Goal: Information Seeking & Learning: Learn about a topic

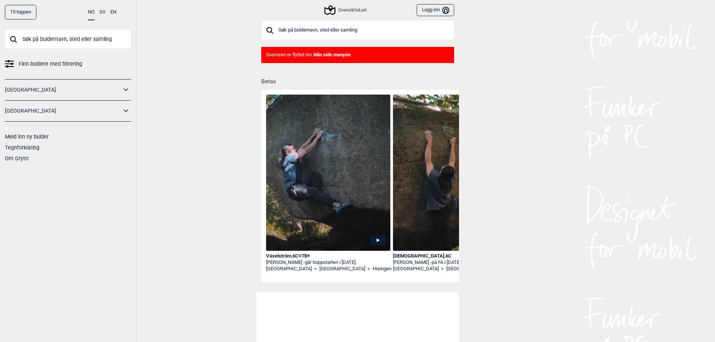
click at [91, 38] on input "text" at bounding box center [68, 39] width 126 height 20
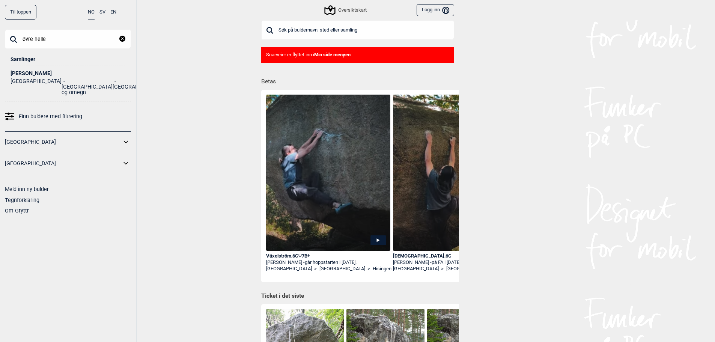
type input "øvre helle"
click at [116, 77] on ul "Norge [GEOGRAPHIC_DATA] og omegn [GEOGRAPHIC_DATA]" at bounding box center [68, 85] width 115 height 19
click at [30, 73] on div "[PERSON_NAME]" at bounding box center [68, 74] width 115 height 6
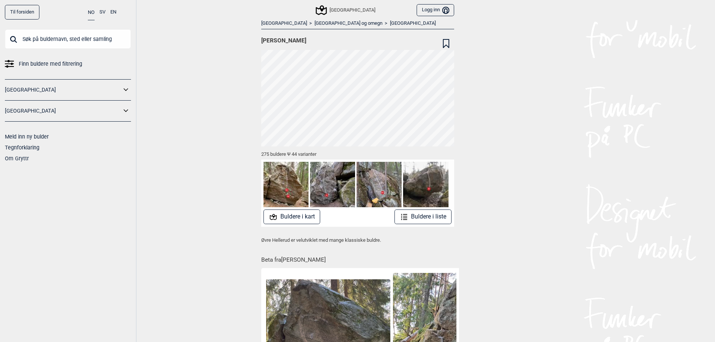
click at [431, 222] on button "Buldere i liste" at bounding box center [422, 216] width 57 height 15
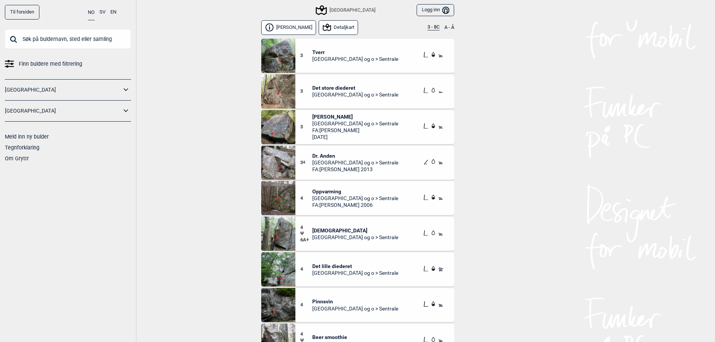
drag, startPoint x: 335, startPoint y: 30, endPoint x: 233, endPoint y: 47, distance: 103.7
click at [231, 47] on div "Til forsiden NO SV EN Finn buldere med filtrering [GEOGRAPHIC_DATA] [GEOGRAPHIC…" at bounding box center [357, 171] width 715 height 342
click at [343, 26] on button "Detaljkart" at bounding box center [339, 27] width 40 height 15
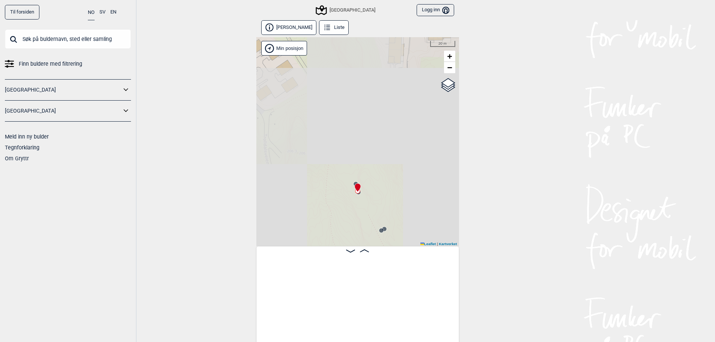
scroll to position [0, 824]
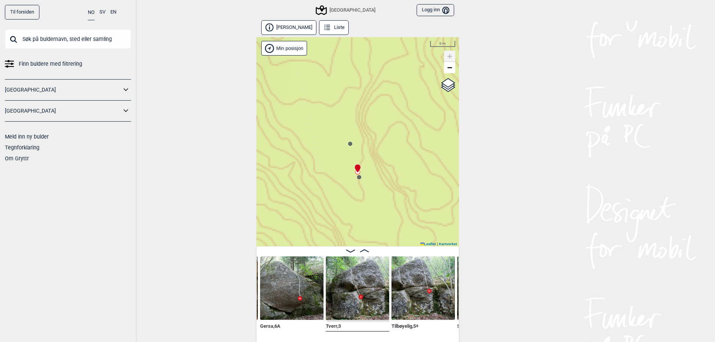
drag, startPoint x: 344, startPoint y: 177, endPoint x: 370, endPoint y: 197, distance: 32.1
click at [370, 197] on div "Speidersteinen Barnehageveggen Cowboyveggen Bølerveggen [GEOGRAPHIC_DATA]" at bounding box center [357, 141] width 203 height 209
click at [358, 170] on icon at bounding box center [358, 168] width 6 height 8
click at [287, 27] on button "[PERSON_NAME]" at bounding box center [289, 27] width 56 height 15
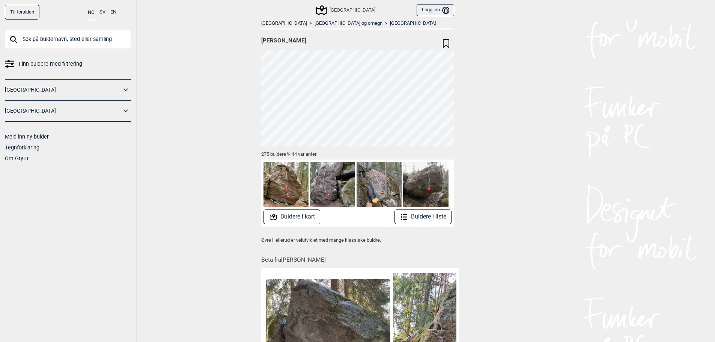
click at [302, 218] on button "Buldere i kart" at bounding box center [291, 216] width 57 height 15
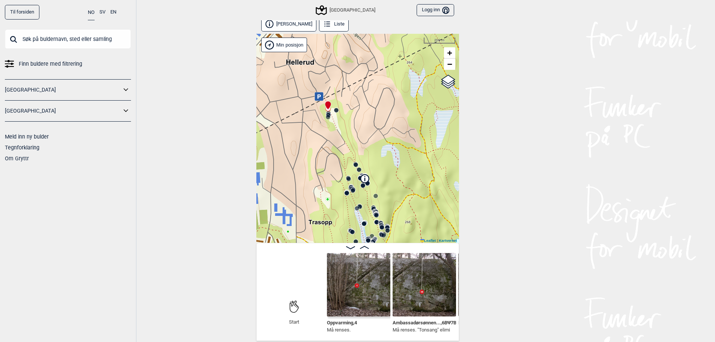
scroll to position [4, 0]
click at [369, 280] on img at bounding box center [358, 283] width 63 height 63
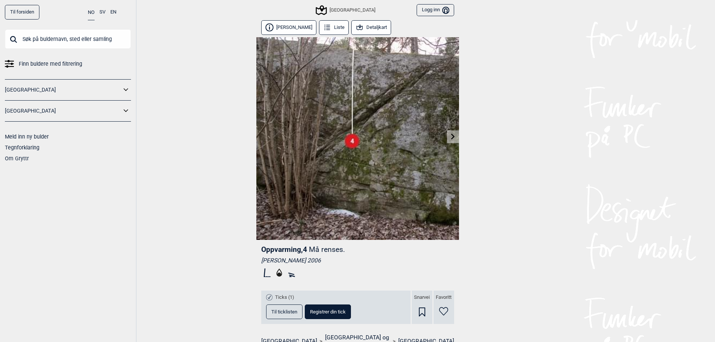
click at [451, 137] on icon at bounding box center [453, 136] width 6 height 6
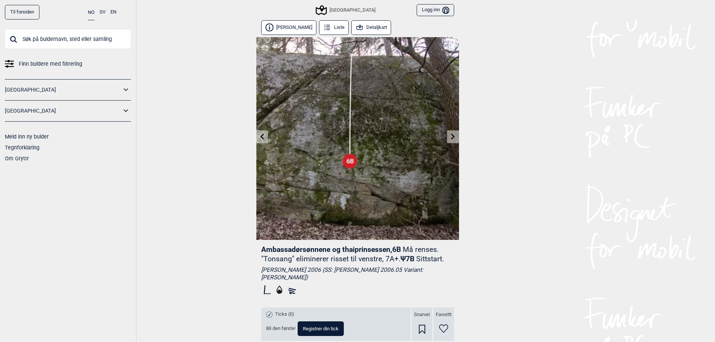
click at [454, 138] on icon at bounding box center [453, 136] width 6 height 6
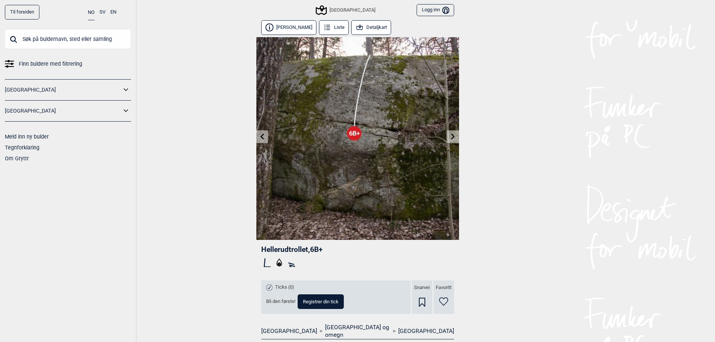
click at [454, 138] on icon at bounding box center [453, 136] width 6 height 6
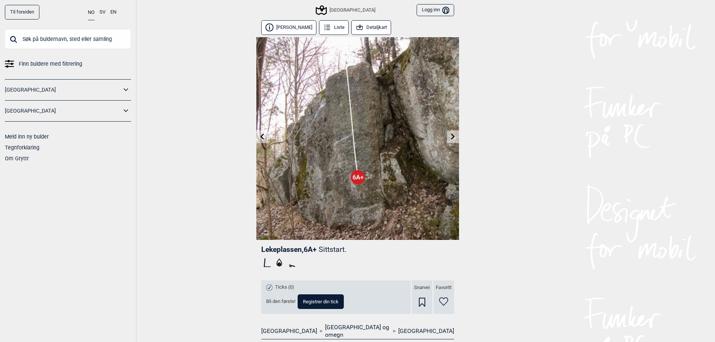
click at [452, 138] on icon at bounding box center [453, 136] width 4 height 6
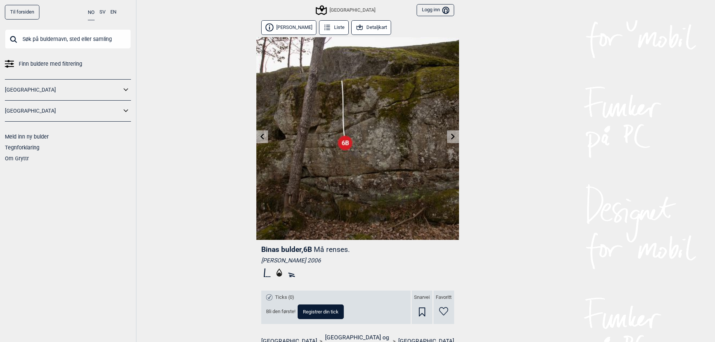
click at [451, 138] on icon at bounding box center [453, 136] width 4 height 6
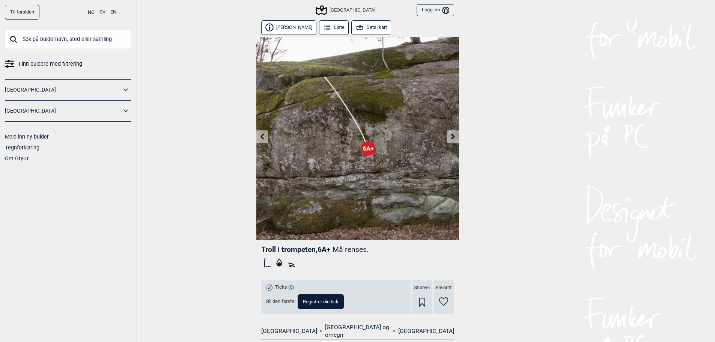
click at [451, 138] on icon at bounding box center [453, 136] width 4 height 6
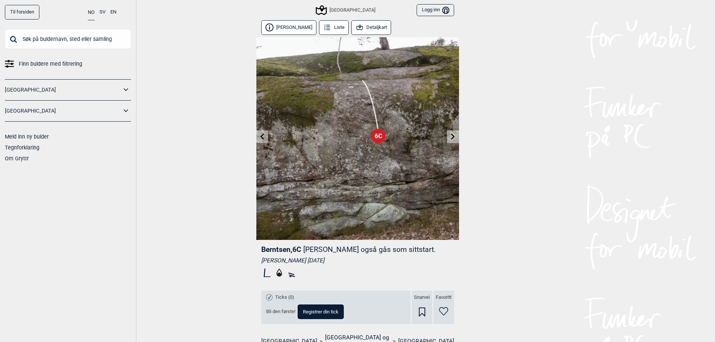
click at [449, 137] on link at bounding box center [453, 137] width 12 height 12
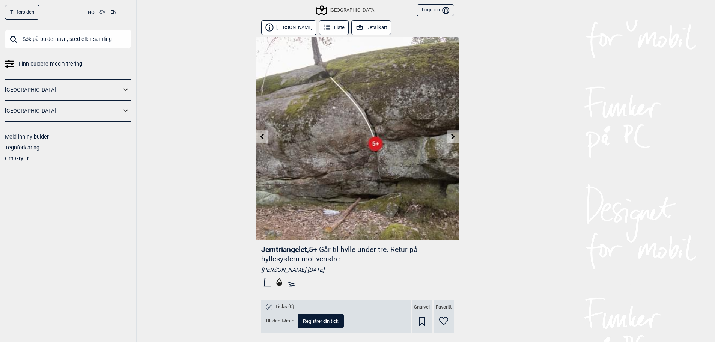
click at [447, 131] on link at bounding box center [453, 137] width 12 height 12
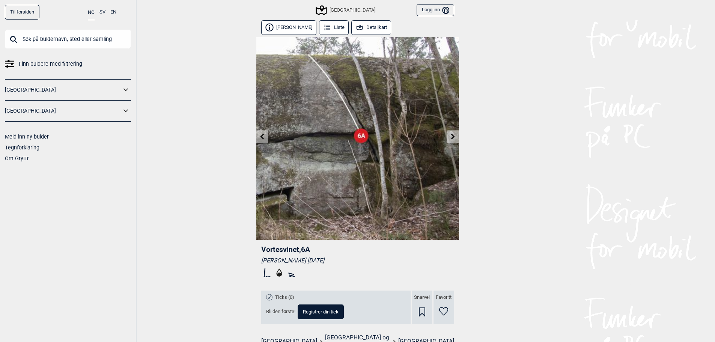
click at [454, 139] on icon at bounding box center [453, 136] width 6 height 6
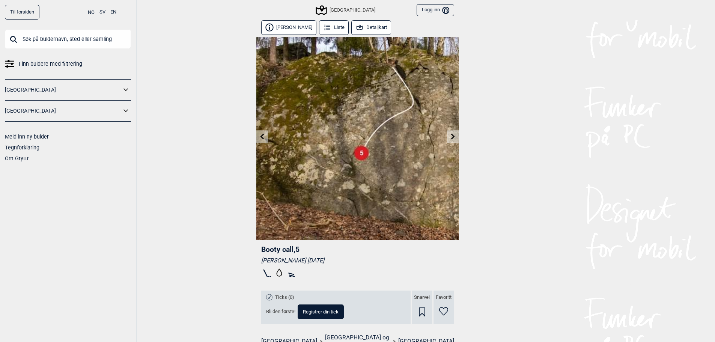
click at [454, 138] on icon at bounding box center [453, 136] width 6 height 6
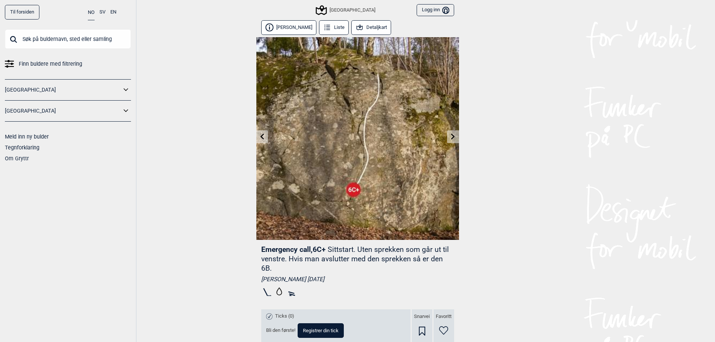
click at [452, 139] on icon at bounding box center [453, 136] width 6 height 6
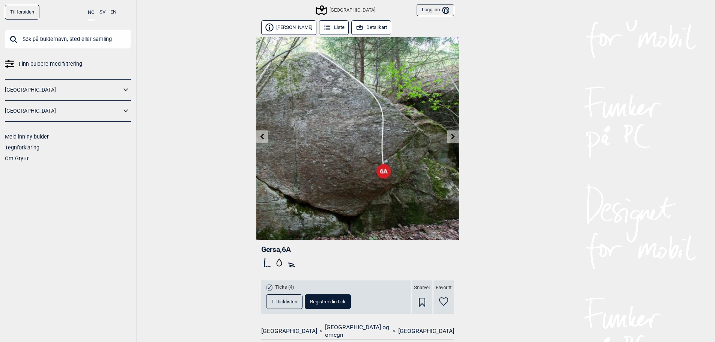
click at [452, 139] on icon at bounding box center [453, 136] width 6 height 6
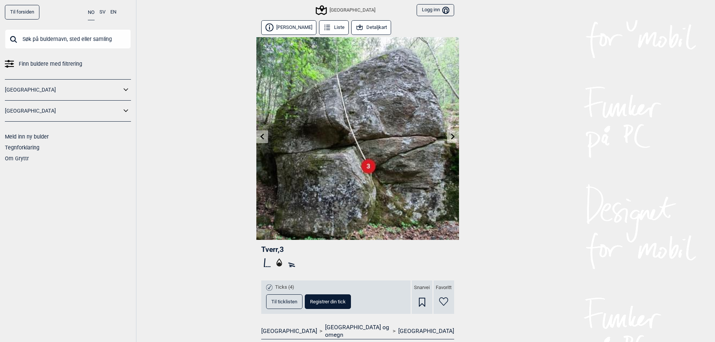
click at [452, 139] on icon at bounding box center [453, 136] width 6 height 6
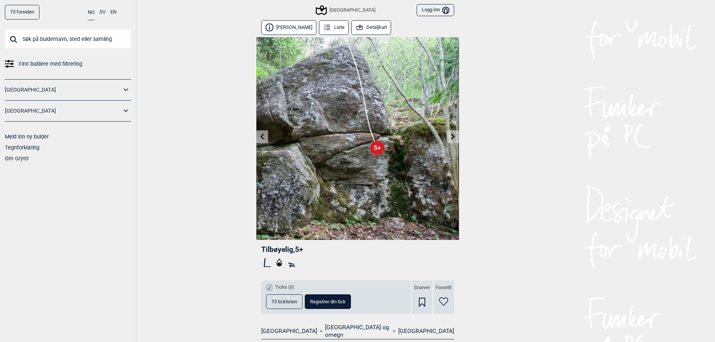
click at [452, 139] on icon at bounding box center [453, 136] width 6 height 6
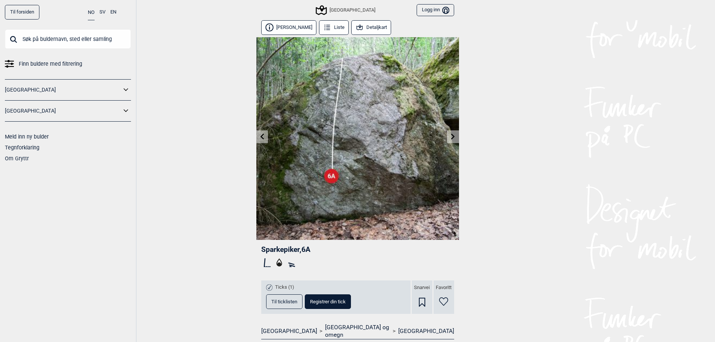
click at [452, 139] on icon at bounding box center [453, 136] width 6 height 6
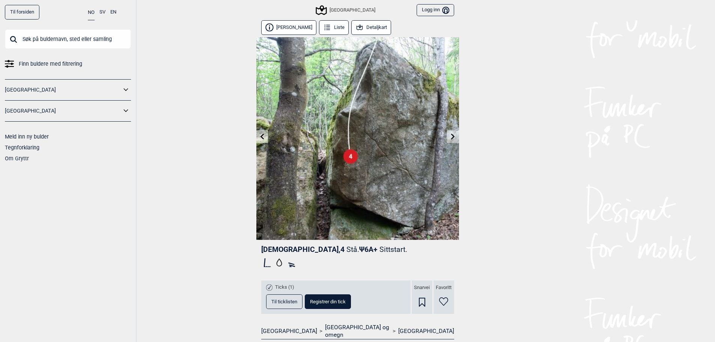
click at [452, 139] on icon at bounding box center [453, 136] width 6 height 6
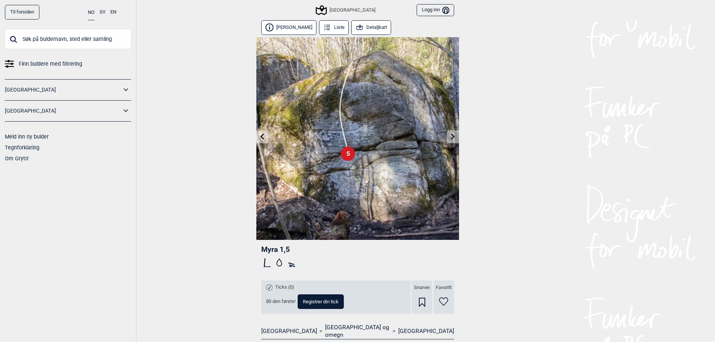
click at [323, 28] on icon at bounding box center [327, 27] width 8 height 8
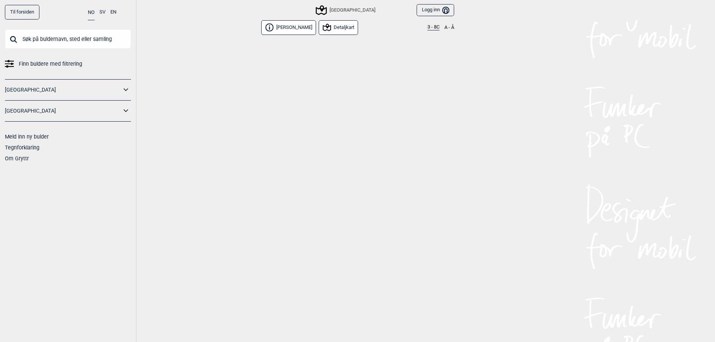
scroll to position [1605, 0]
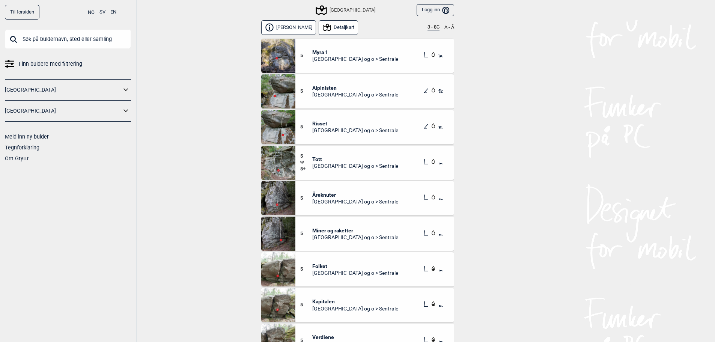
click at [431, 26] on button "3 - 8C" at bounding box center [433, 27] width 12 height 6
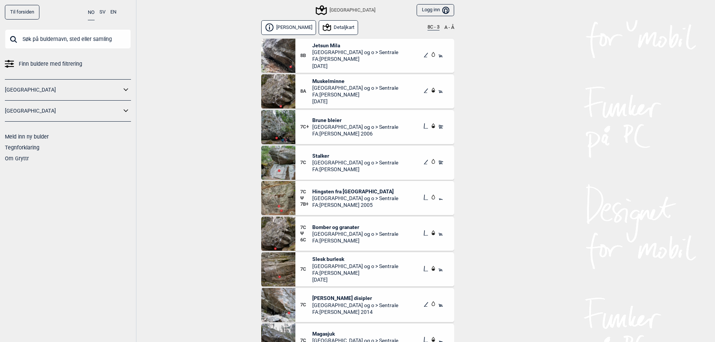
click at [296, 131] on div "7C+ Brune bleier Oslo og o > Sentrale FA: Thomas Vekve 2006" at bounding box center [374, 127] width 159 height 34
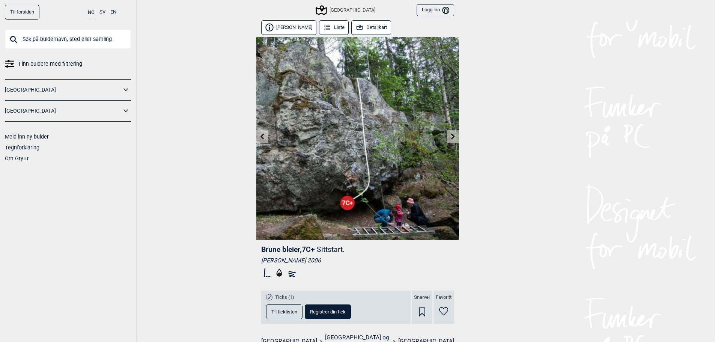
click at [453, 136] on icon at bounding box center [453, 136] width 4 height 6
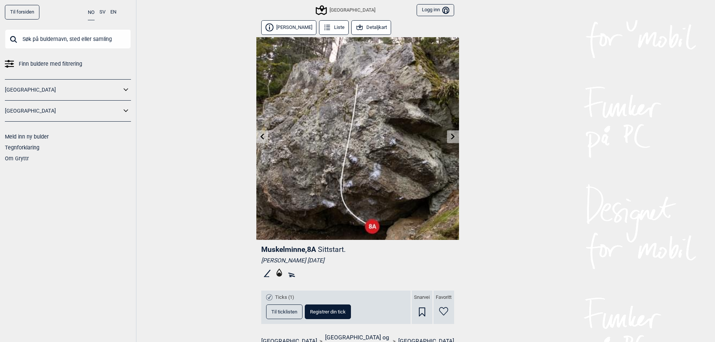
click at [259, 140] on link at bounding box center [262, 137] width 12 height 12
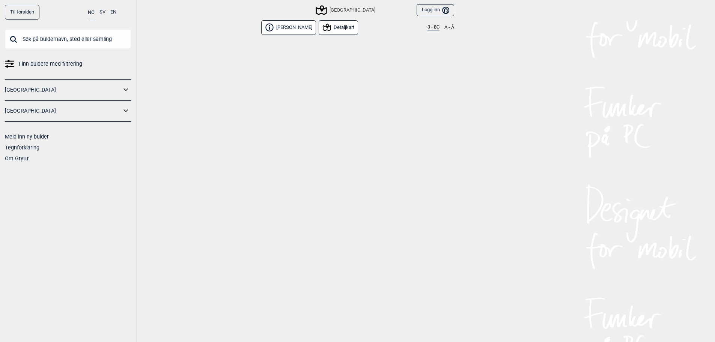
scroll to position [1605, 0]
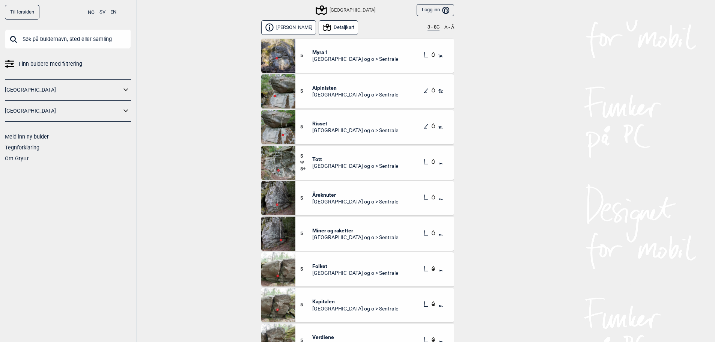
click at [431, 30] on button "3 - 8C" at bounding box center [433, 27] width 12 height 6
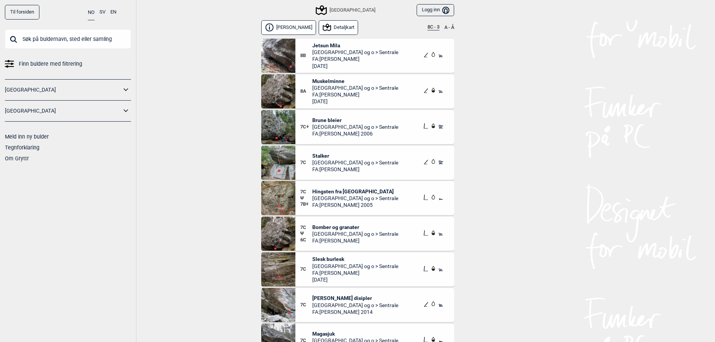
drag, startPoint x: 317, startPoint y: 159, endPoint x: 238, endPoint y: 167, distance: 78.8
click at [238, 167] on div "Til forsiden NO SV EN Finn buldere med filtrering Norge Sverige Meld inn ny bul…" at bounding box center [357, 171] width 715 height 342
click at [297, 166] on div "7C Stalker Oslo og o > Sentrale FA: Christian Johansson" at bounding box center [374, 163] width 159 height 34
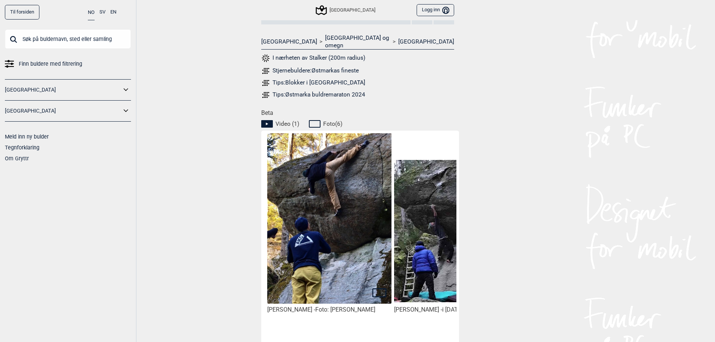
scroll to position [300, 0]
click at [271, 119] on icon at bounding box center [267, 123] width 12 height 8
click at [286, 119] on span "Video ( 1 )" at bounding box center [287, 123] width 24 height 8
click at [301, 117] on div "Video ( 1 ) Foto ( 6 )" at bounding box center [360, 122] width 198 height 12
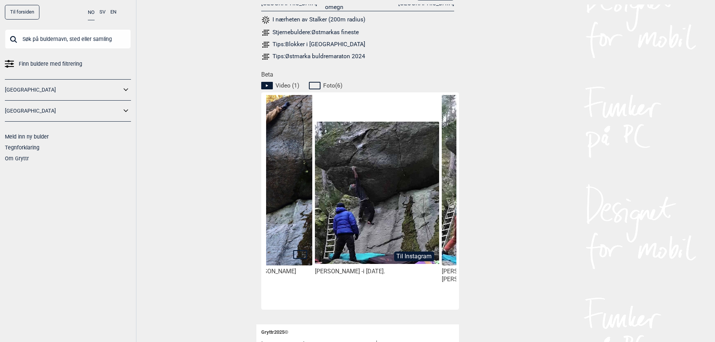
scroll to position [0, 102]
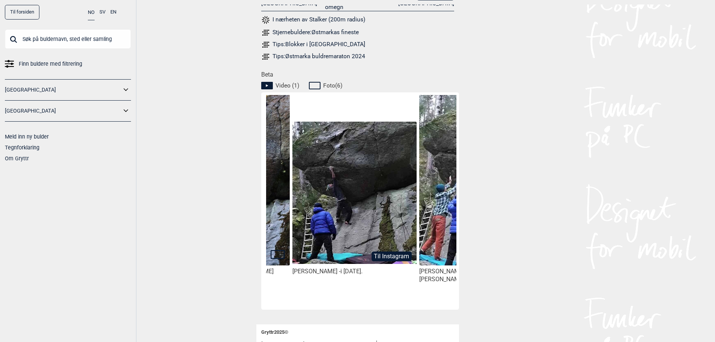
click at [391, 251] on button "Til Instagram" at bounding box center [391, 256] width 40 height 10
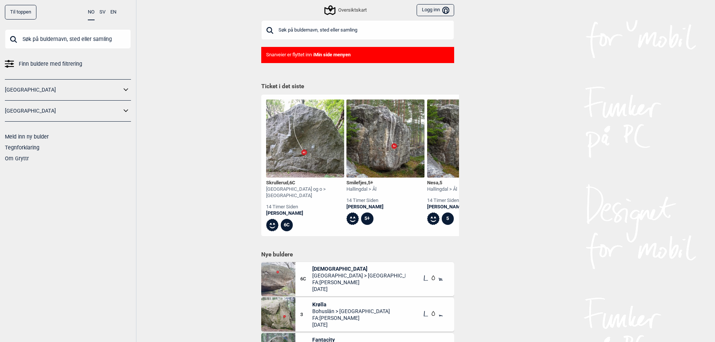
click at [299, 33] on input "text" at bounding box center [357, 30] width 193 height 20
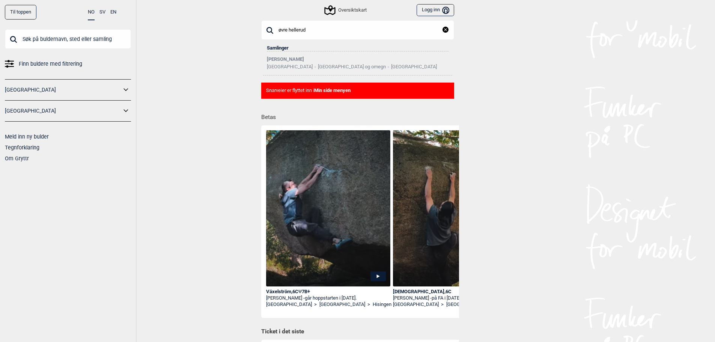
type input "øvre hellerud"
click at [362, 34] on input "øvre hellerud" at bounding box center [357, 30] width 193 height 20
click at [51, 38] on input "text" at bounding box center [68, 39] width 126 height 20
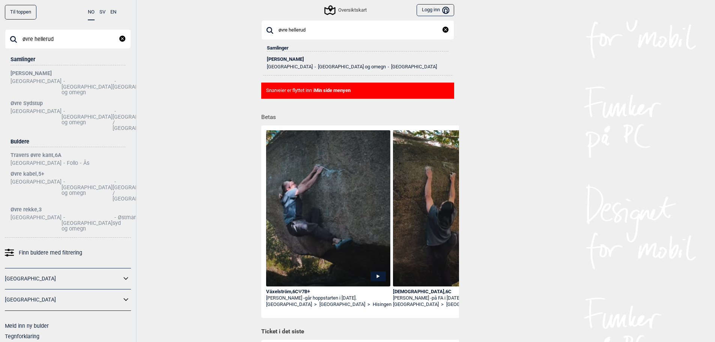
type input "øvre hellerud"
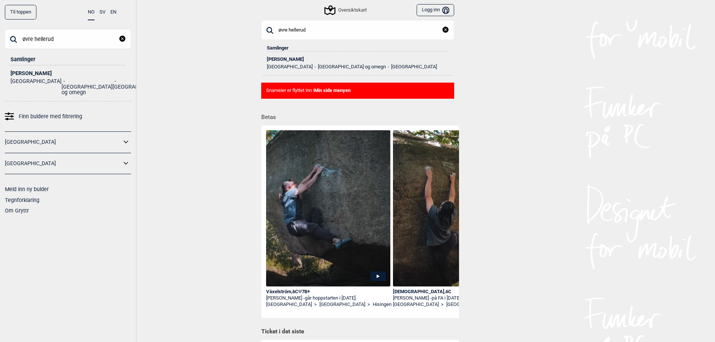
click at [113, 82] on li "[GEOGRAPHIC_DATA]" at bounding box center [138, 86] width 51 height 17
click at [45, 74] on div "[PERSON_NAME]" at bounding box center [68, 74] width 115 height 6
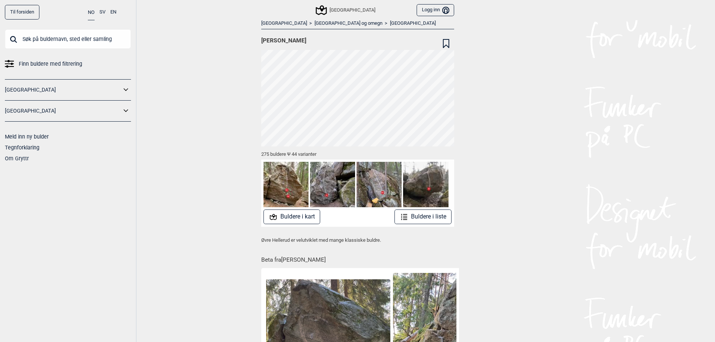
click at [438, 219] on button "Buldere i liste" at bounding box center [422, 216] width 57 height 15
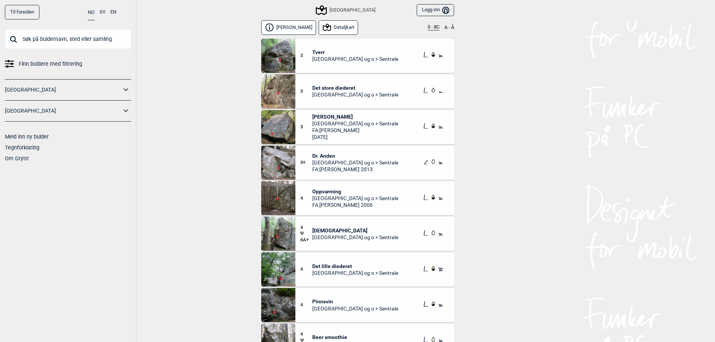
click at [434, 25] on button "3 - 8C" at bounding box center [433, 27] width 12 height 6
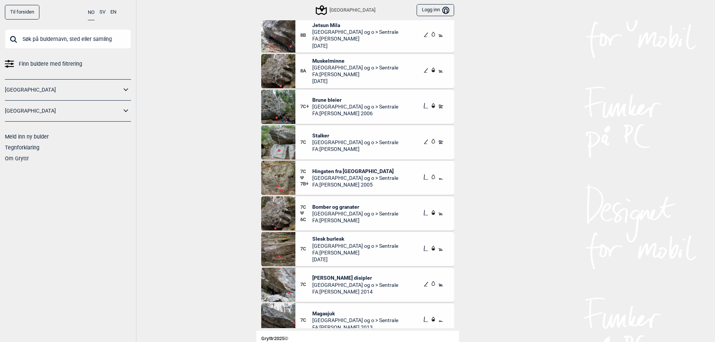
scroll to position [38, 0]
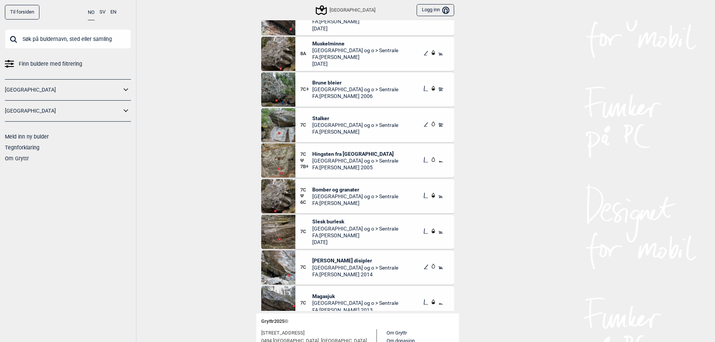
click at [285, 163] on img at bounding box center [278, 160] width 34 height 34
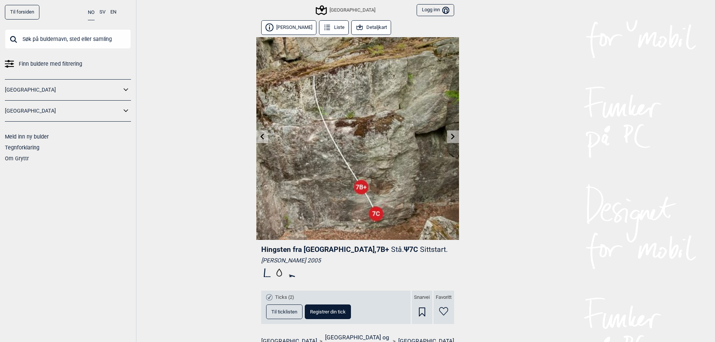
click at [449, 140] on link at bounding box center [453, 137] width 12 height 12
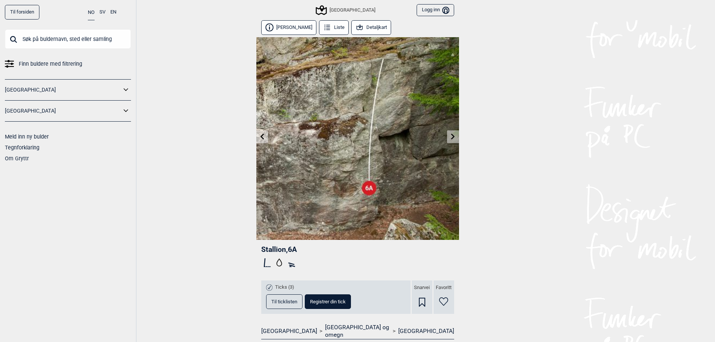
click at [258, 134] on link at bounding box center [262, 137] width 12 height 12
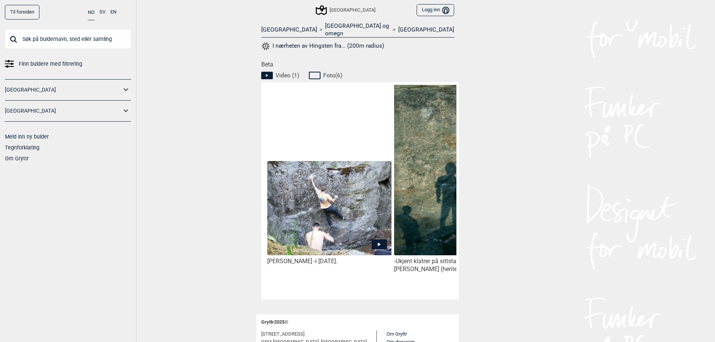
scroll to position [338, 0]
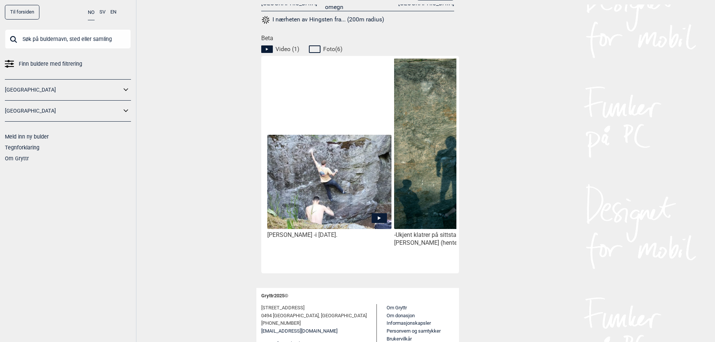
drag, startPoint x: 381, startPoint y: 209, endPoint x: 236, endPoint y: 180, distance: 147.6
drag, startPoint x: 312, startPoint y: 191, endPoint x: 183, endPoint y: 202, distance: 129.1
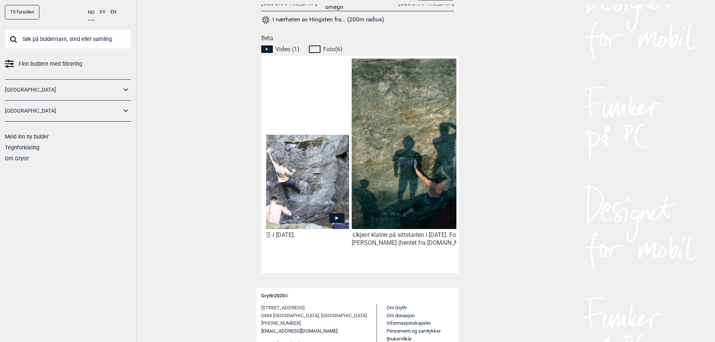
scroll to position [0, 0]
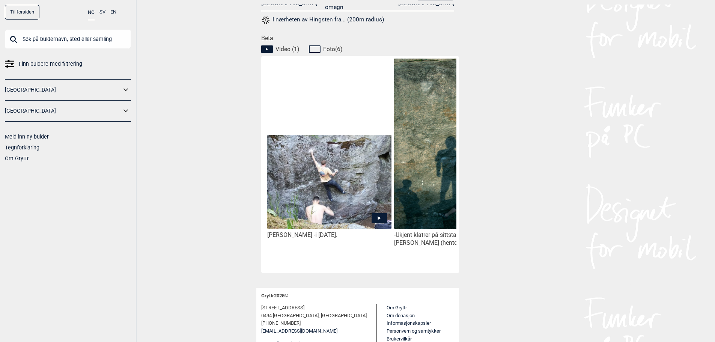
click at [321, 185] on img at bounding box center [329, 182] width 124 height 94
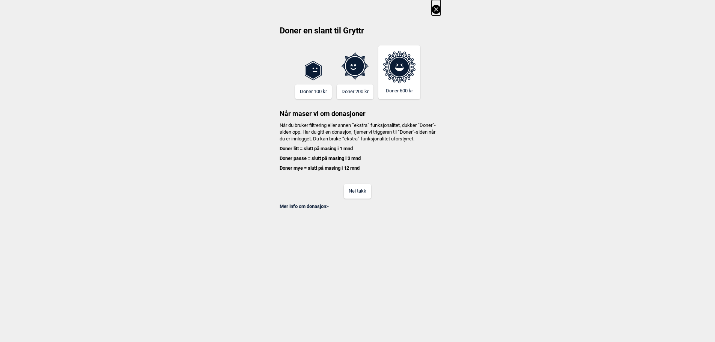
click at [348, 198] on button "Nei takk" at bounding box center [357, 191] width 27 height 15
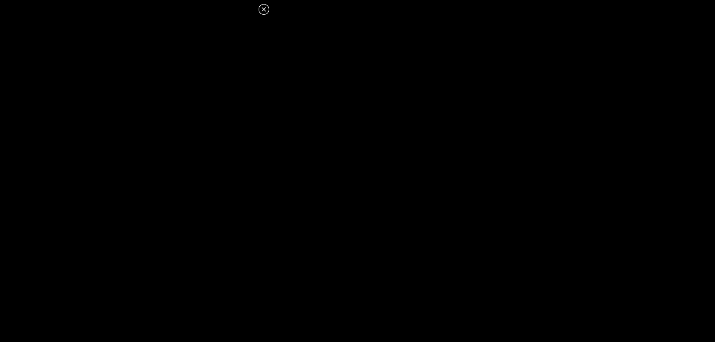
click at [262, 11] on icon at bounding box center [263, 9] width 4 height 4
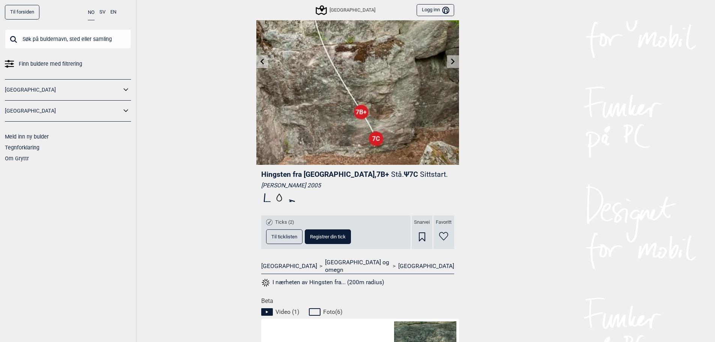
scroll to position [38, 0]
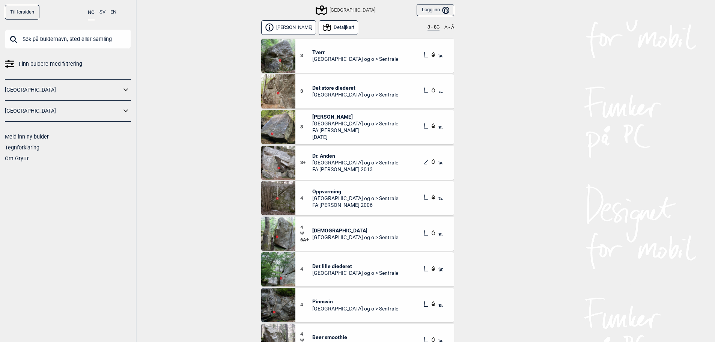
click at [436, 30] on button "3 - 8C" at bounding box center [433, 27] width 12 height 6
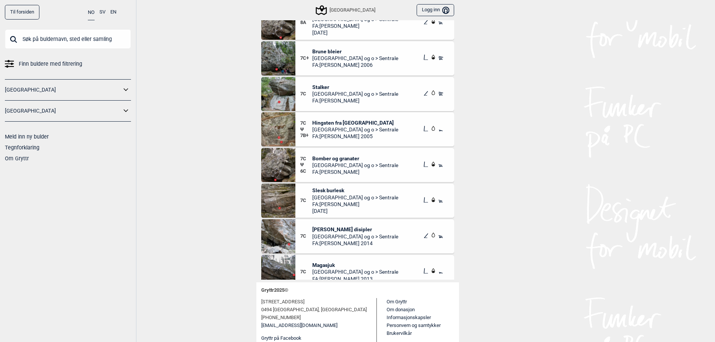
scroll to position [75, 0]
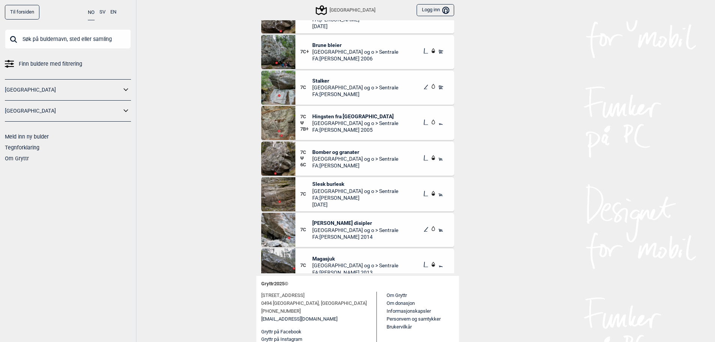
drag, startPoint x: 324, startPoint y: 152, endPoint x: 284, endPoint y: 159, distance: 40.8
click at [284, 159] on img at bounding box center [278, 158] width 34 height 34
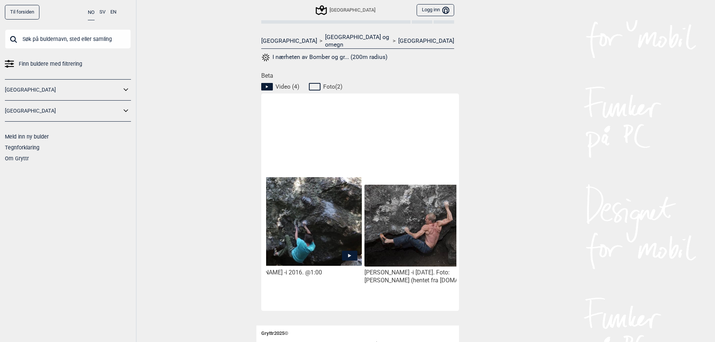
scroll to position [0, 425]
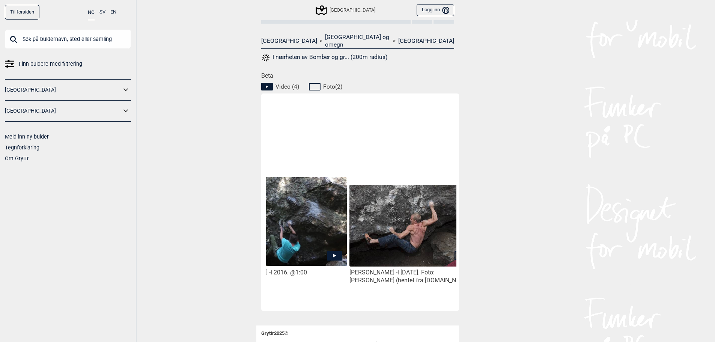
drag, startPoint x: 312, startPoint y: 230, endPoint x: 251, endPoint y: 218, distance: 62.2
click at [301, 223] on img at bounding box center [284, 221] width 124 height 89
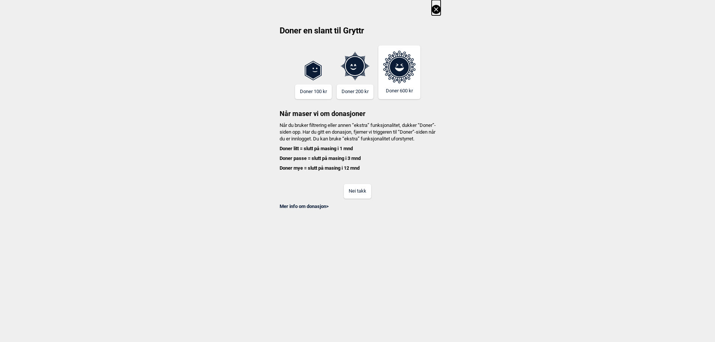
click at [361, 197] on button "Nei takk" at bounding box center [357, 191] width 27 height 15
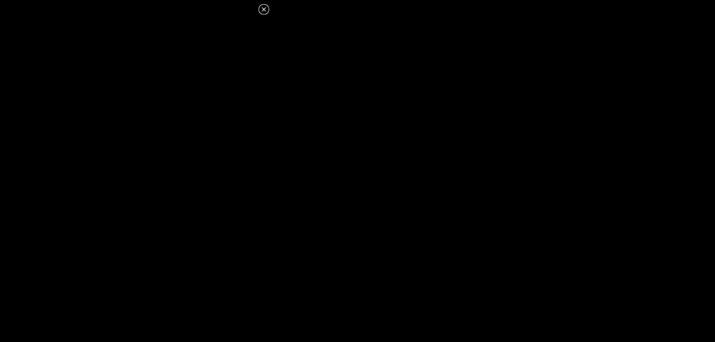
click at [264, 9] on icon at bounding box center [263, 9] width 9 height 9
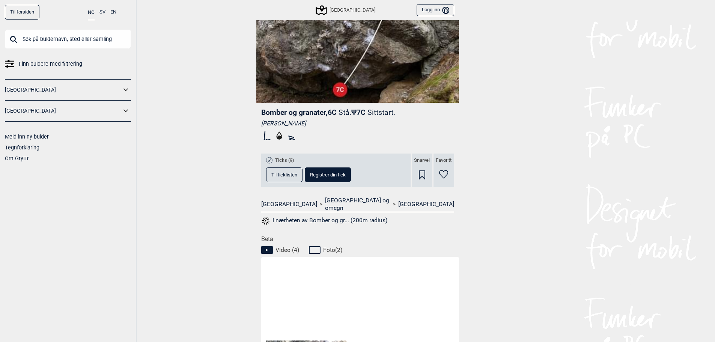
scroll to position [0, 0]
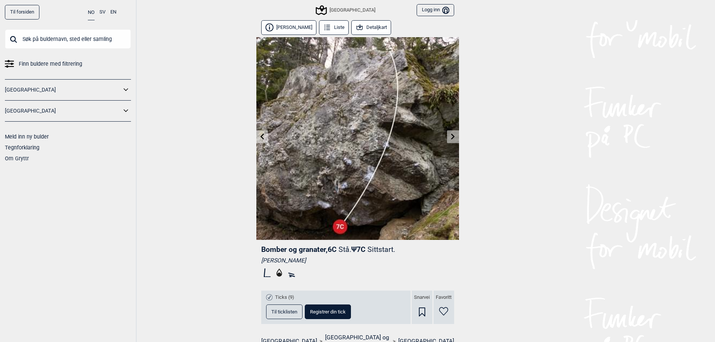
click at [10, 12] on link "Til forsiden" at bounding box center [22, 12] width 35 height 15
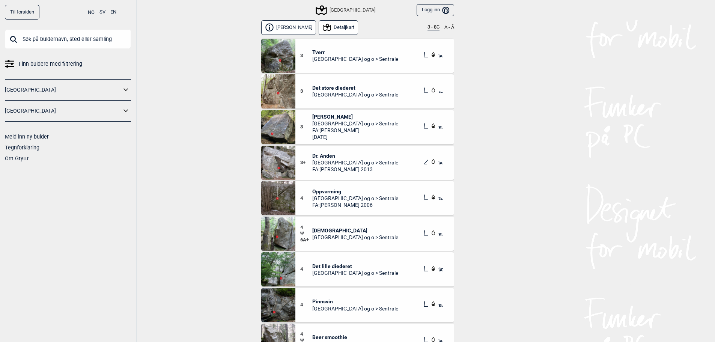
click at [429, 30] on div "Øvre Hellerud Detaljkart 3 - 8C A - Å" at bounding box center [357, 28] width 193 height 17
click at [429, 28] on button "3 - 8C" at bounding box center [433, 27] width 12 height 6
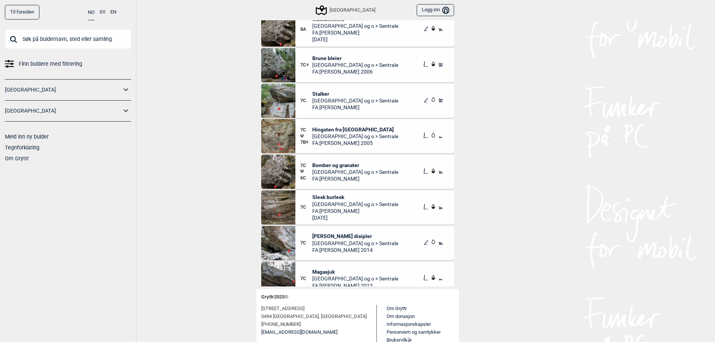
scroll to position [75, 0]
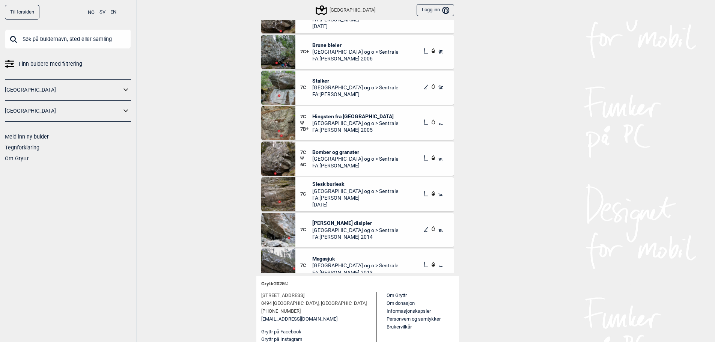
click at [279, 186] on img at bounding box center [278, 194] width 34 height 34
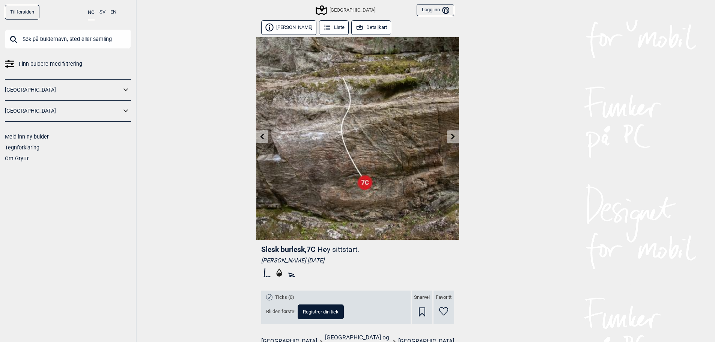
click at [452, 136] on icon at bounding box center [453, 136] width 6 height 6
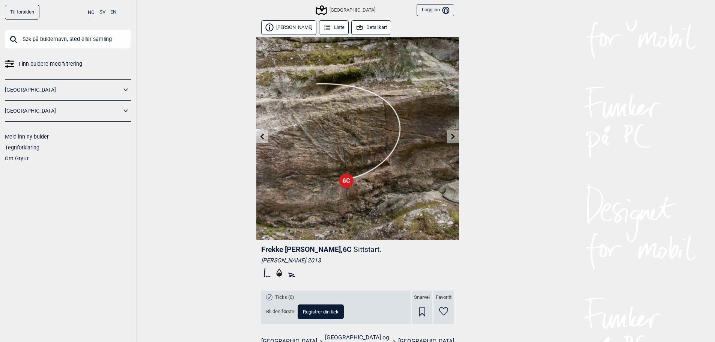
click at [264, 138] on icon at bounding box center [262, 136] width 6 height 6
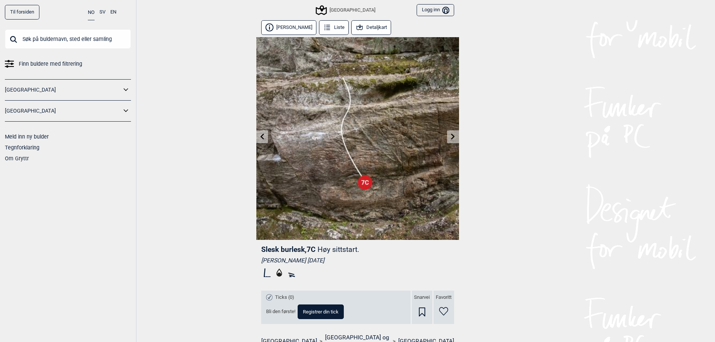
drag, startPoint x: 315, startPoint y: 30, endPoint x: 323, endPoint y: 32, distance: 7.8
click at [319, 30] on button "Liste" at bounding box center [334, 27] width 30 height 15
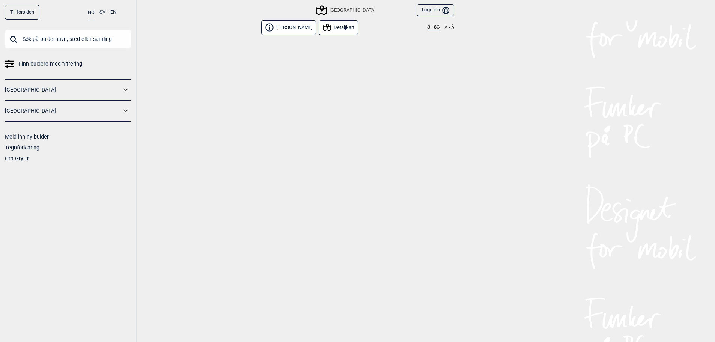
scroll to position [10545, 0]
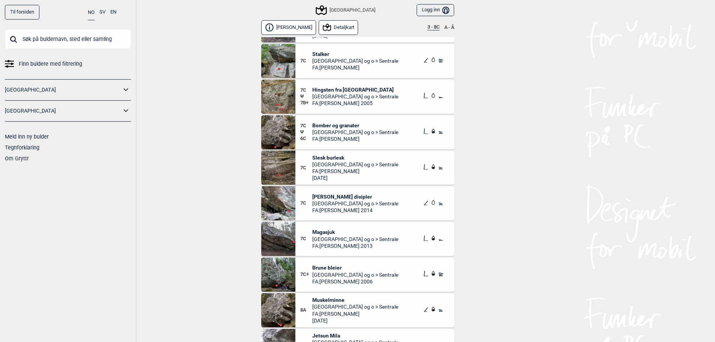
click at [289, 214] on img at bounding box center [278, 203] width 34 height 34
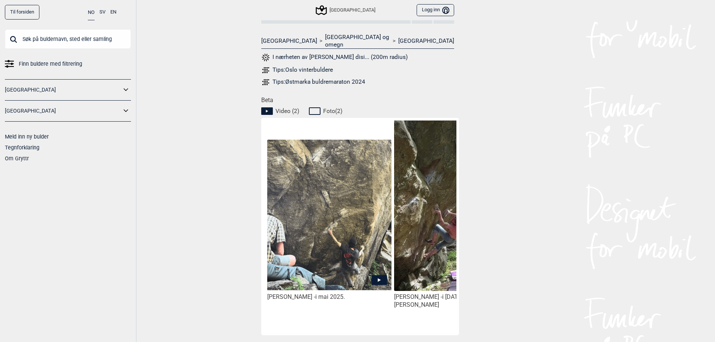
click at [377, 275] on icon at bounding box center [378, 280] width 15 height 10
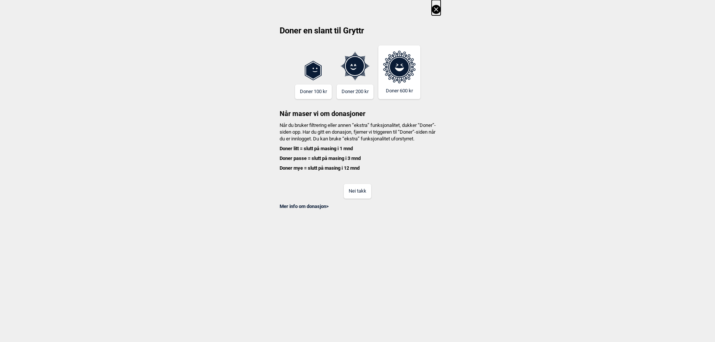
click at [361, 198] on button "Nei takk" at bounding box center [357, 191] width 27 height 15
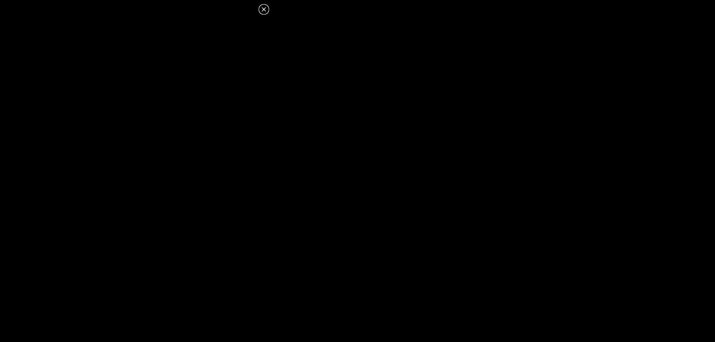
click at [264, 8] on icon at bounding box center [263, 9] width 9 height 9
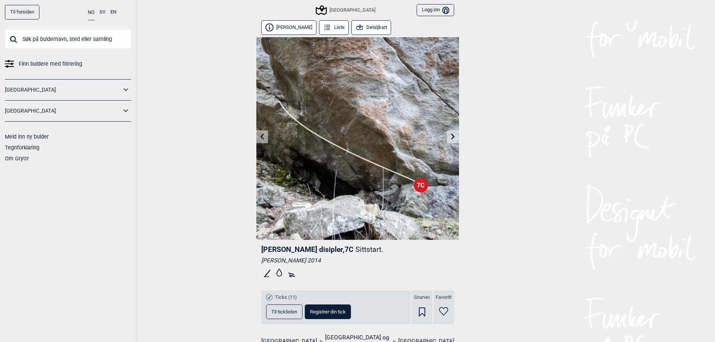
click at [326, 25] on icon at bounding box center [328, 25] width 4 height 0
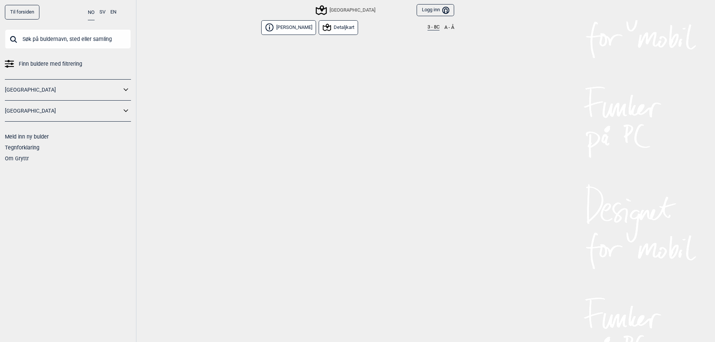
scroll to position [10545, 0]
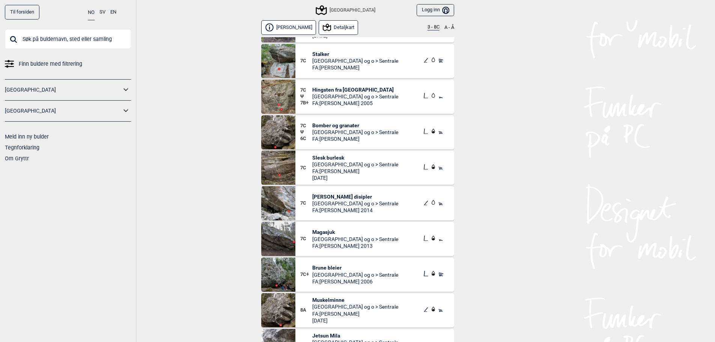
click at [274, 230] on img at bounding box center [278, 239] width 34 height 34
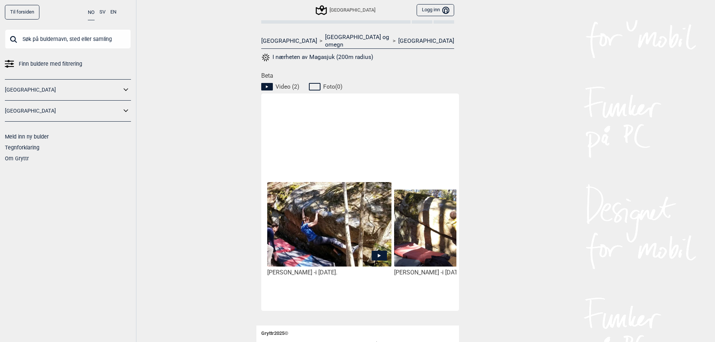
click at [324, 210] on img at bounding box center [329, 224] width 124 height 84
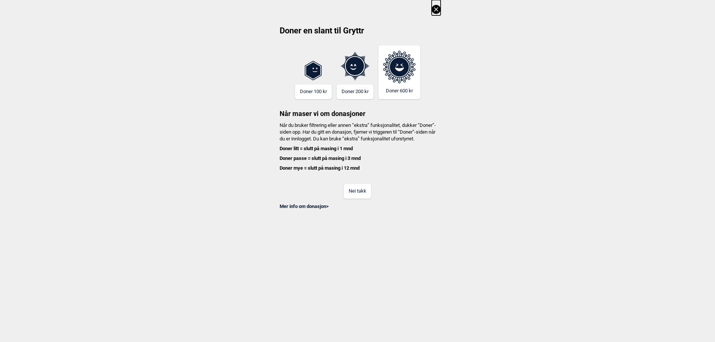
click at [362, 198] on button "Nei takk" at bounding box center [357, 191] width 27 height 15
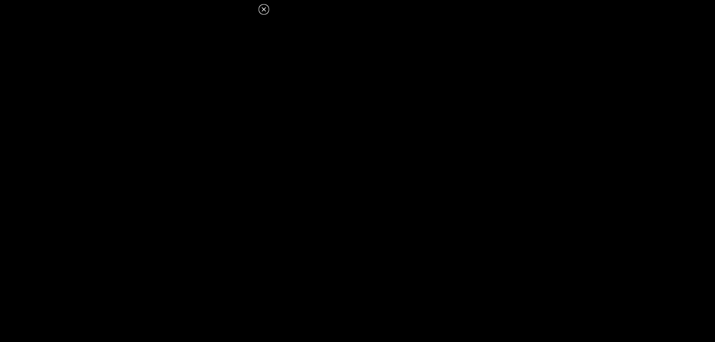
click at [266, 8] on icon at bounding box center [263, 9] width 4 height 4
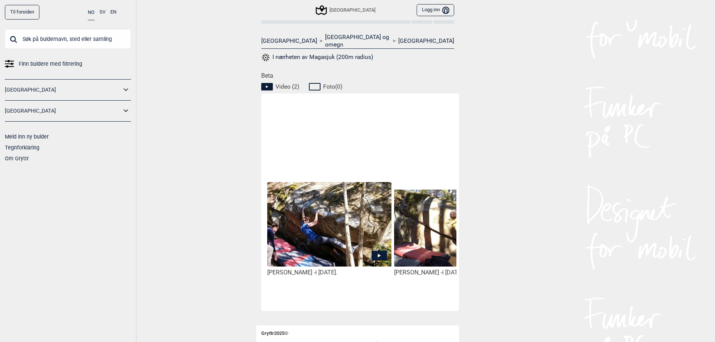
click at [430, 248] on img at bounding box center [456, 227] width 124 height 77
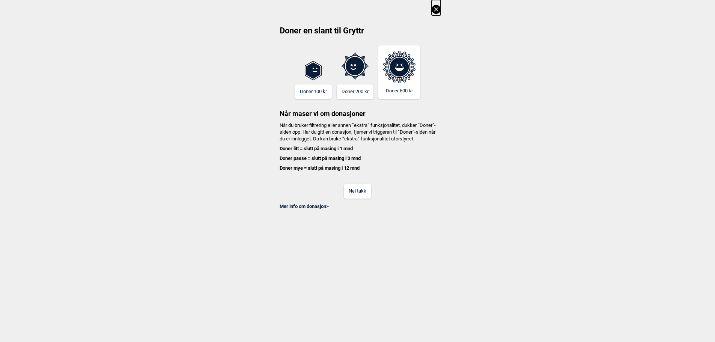
click at [358, 195] on button "Nei takk" at bounding box center [357, 191] width 27 height 15
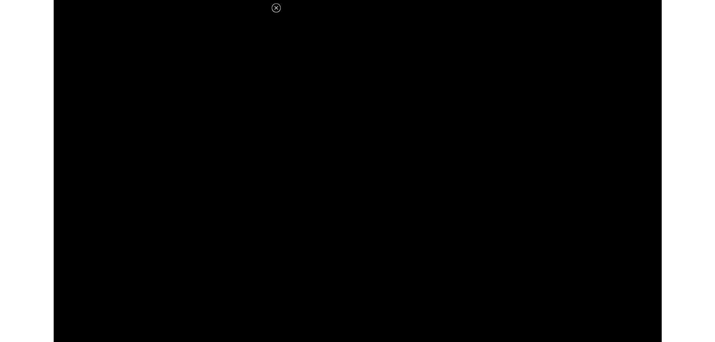
scroll to position [300, 0]
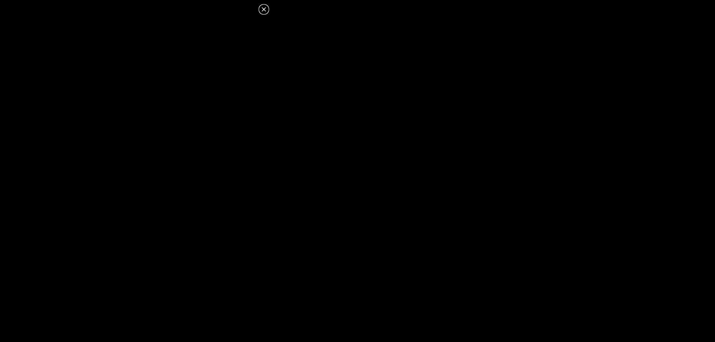
click at [263, 9] on icon at bounding box center [263, 9] width 9 height 9
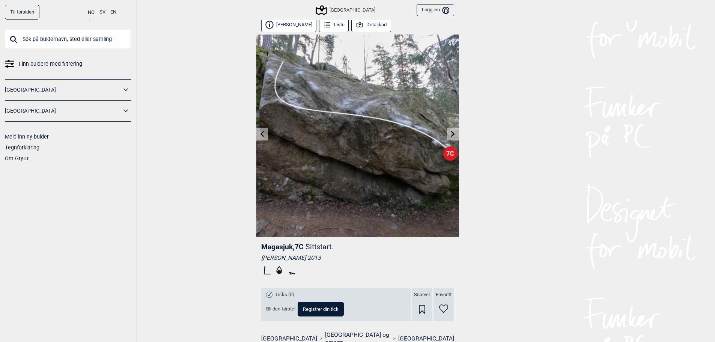
scroll to position [0, 0]
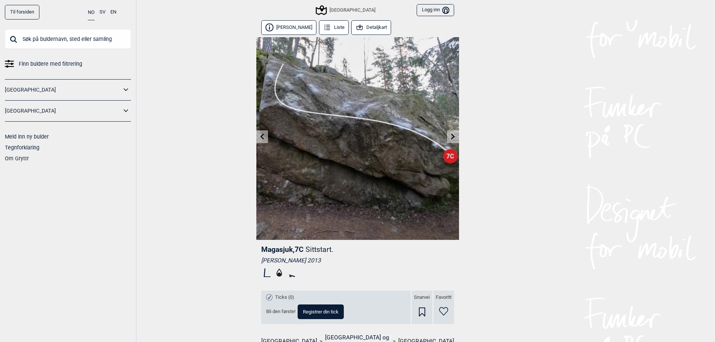
click at [323, 31] on icon at bounding box center [327, 27] width 8 height 8
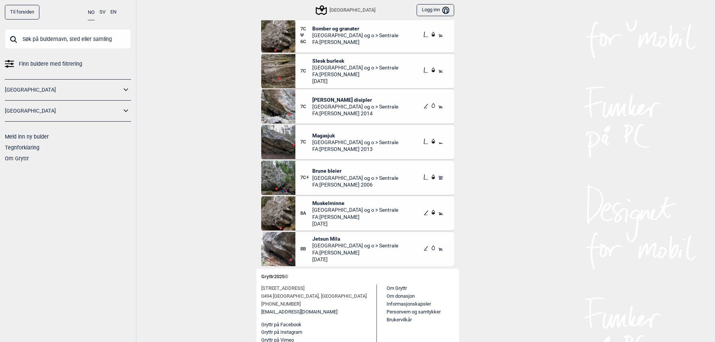
scroll to position [84, 0]
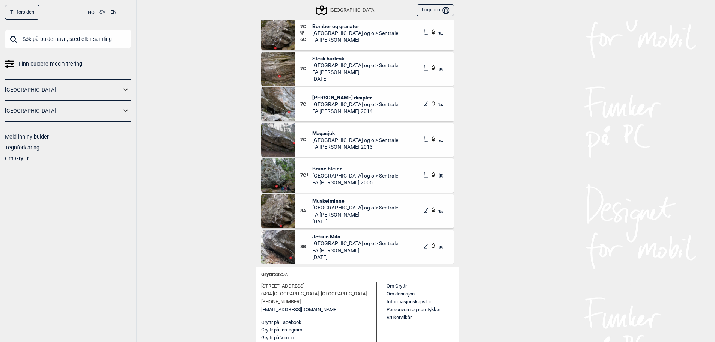
click at [290, 176] on img at bounding box center [278, 175] width 34 height 34
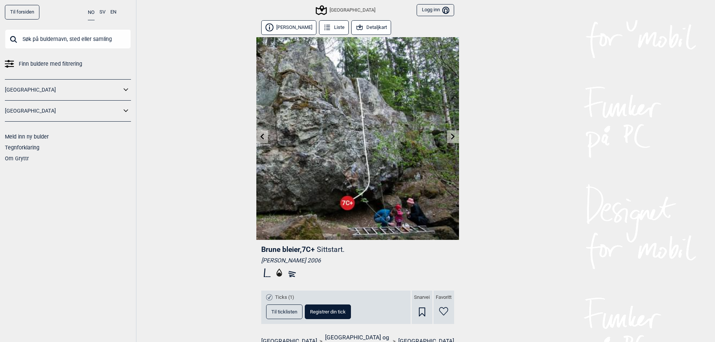
click at [328, 26] on button "Liste" at bounding box center [334, 27] width 30 height 15
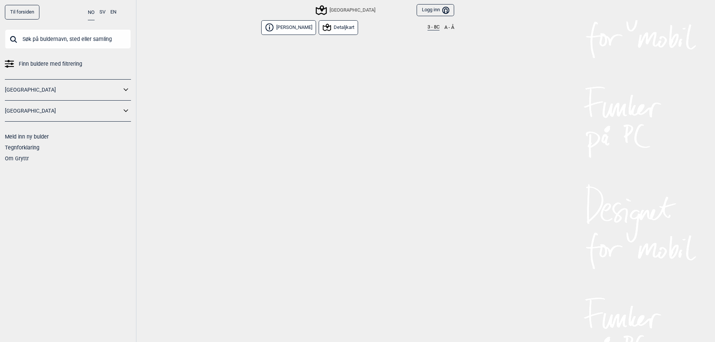
scroll to position [10545, 0]
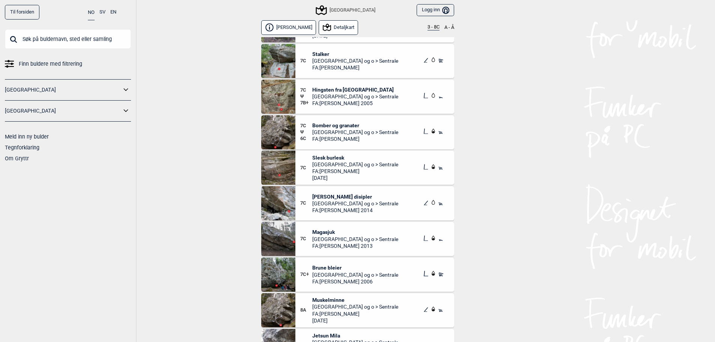
click at [428, 28] on button "3 - 8C" at bounding box center [433, 27] width 12 height 6
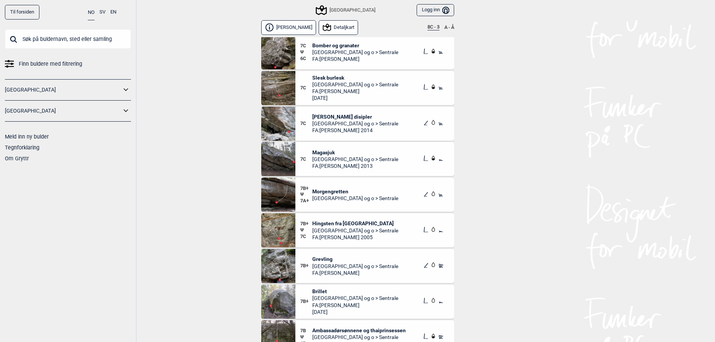
scroll to position [188, 0]
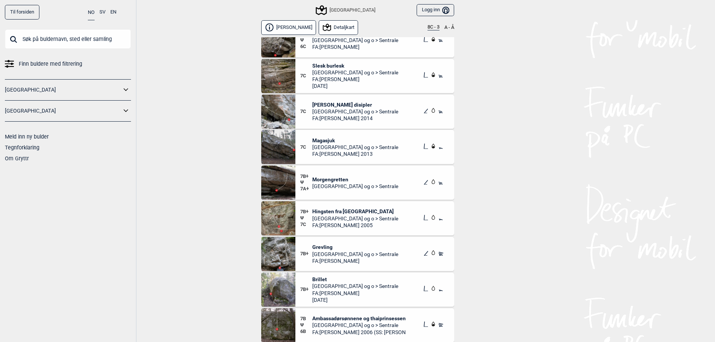
click at [289, 188] on img at bounding box center [278, 182] width 34 height 34
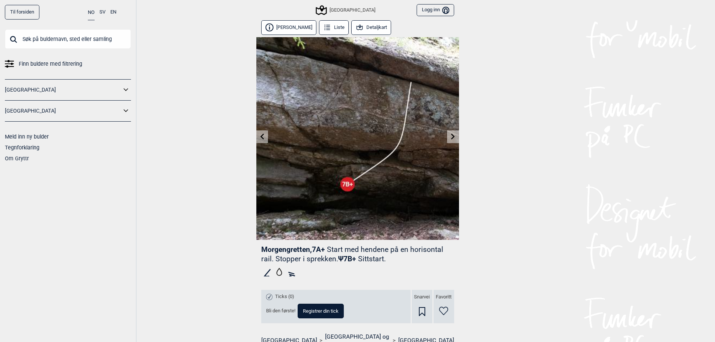
click at [452, 137] on icon at bounding box center [453, 136] width 6 height 6
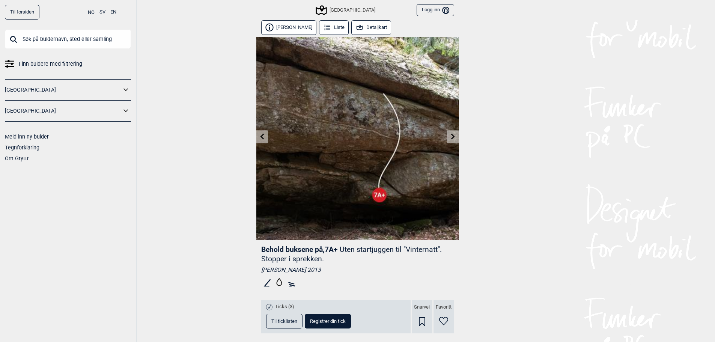
click at [265, 135] on icon at bounding box center [262, 136] width 6 height 6
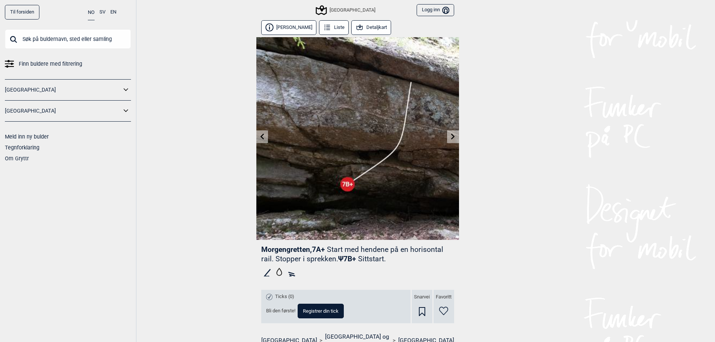
click at [339, 31] on button "Liste" at bounding box center [334, 27] width 30 height 15
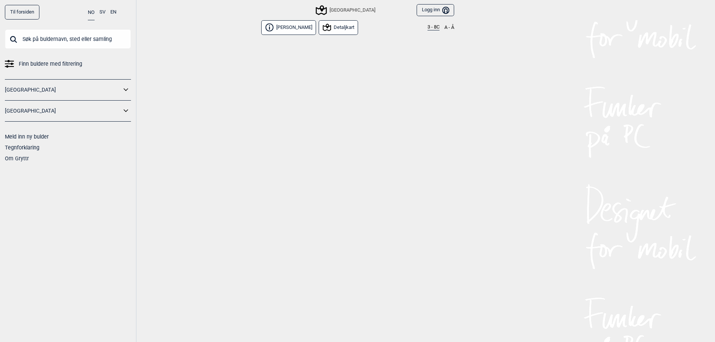
scroll to position [9491, 0]
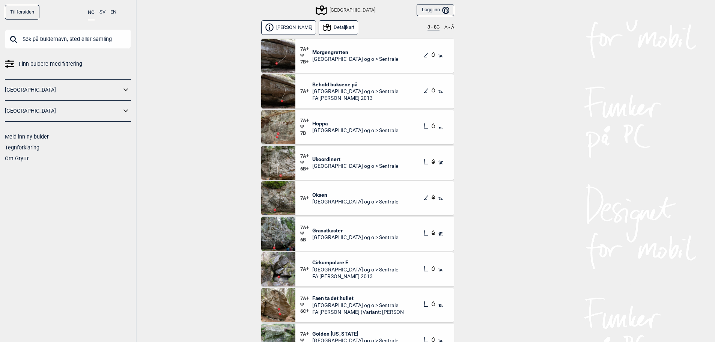
click at [433, 29] on button "3 - 8C" at bounding box center [433, 27] width 12 height 6
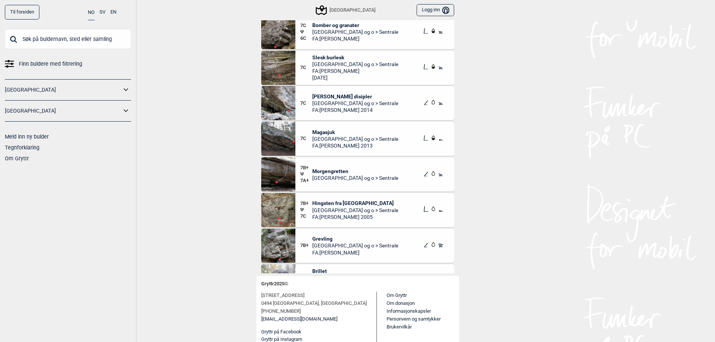
scroll to position [150, 0]
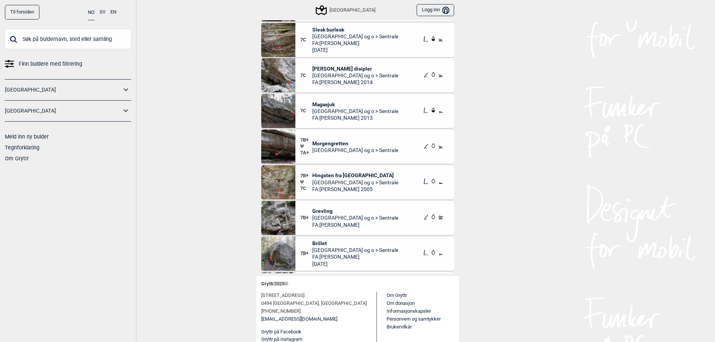
click at [335, 143] on span "Morgengretten" at bounding box center [355, 143] width 86 height 7
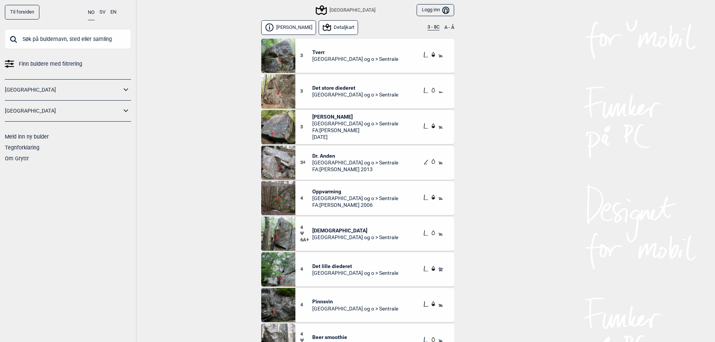
click at [434, 26] on button "3 - 8C" at bounding box center [433, 27] width 12 height 6
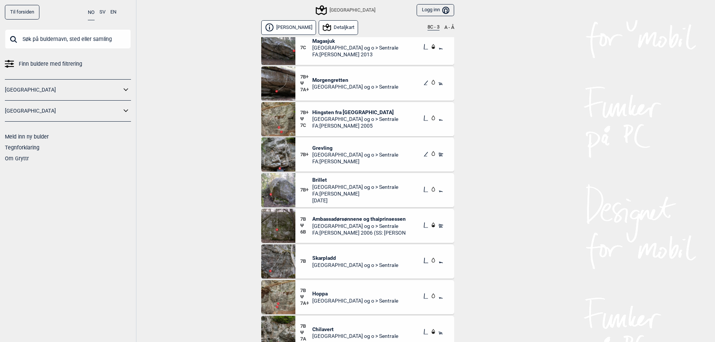
scroll to position [300, 0]
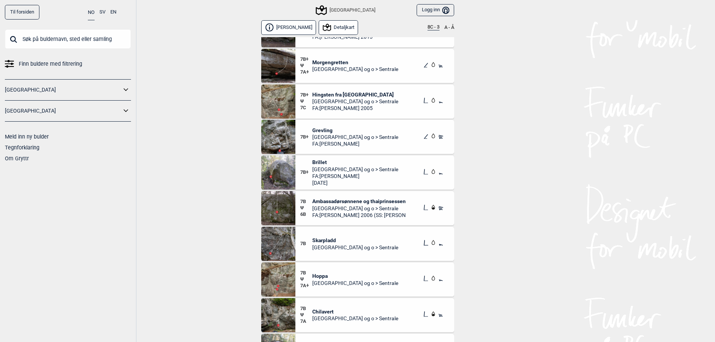
click at [473, 222] on div "Til forsiden NO SV EN Finn buldere med filtrering [GEOGRAPHIC_DATA] [GEOGRAPHIC…" at bounding box center [357, 171] width 715 height 342
click at [286, 174] on img at bounding box center [278, 172] width 34 height 34
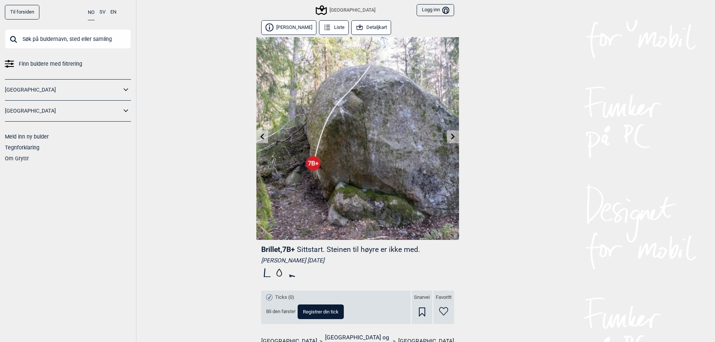
click at [264, 138] on icon at bounding box center [262, 136] width 6 height 6
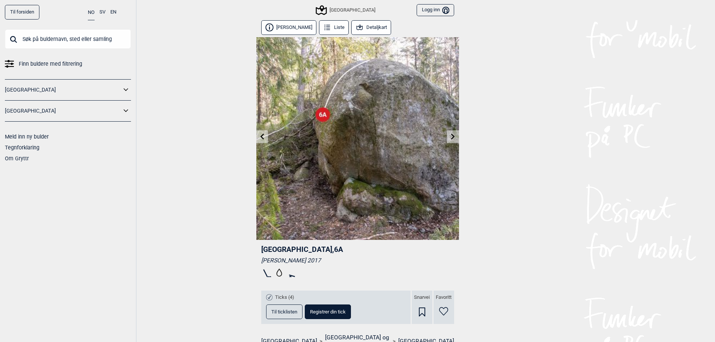
click at [451, 132] on link at bounding box center [453, 137] width 12 height 12
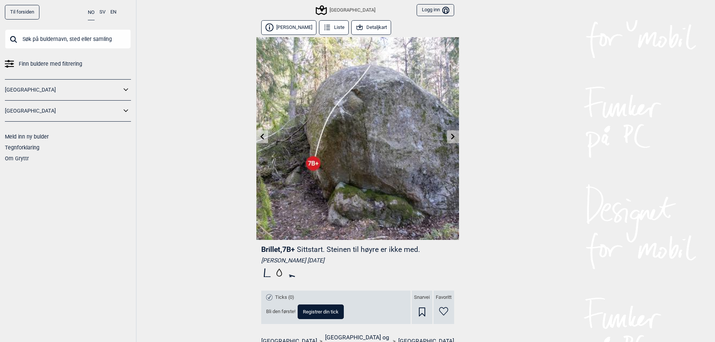
click at [451, 132] on link at bounding box center [453, 137] width 12 height 12
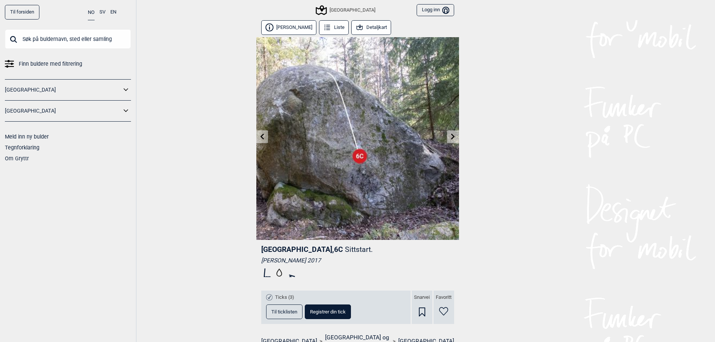
click at [262, 139] on icon at bounding box center [262, 136] width 6 height 6
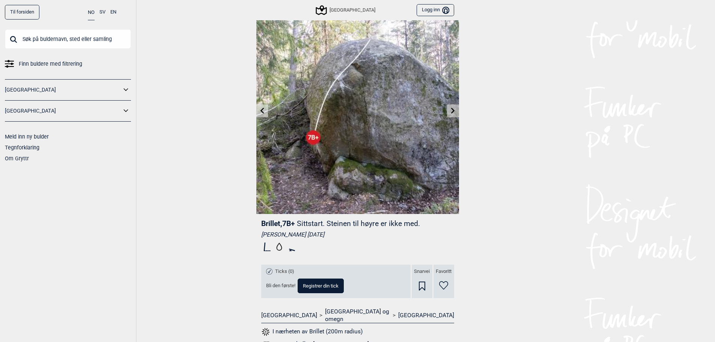
scroll to position [13, 0]
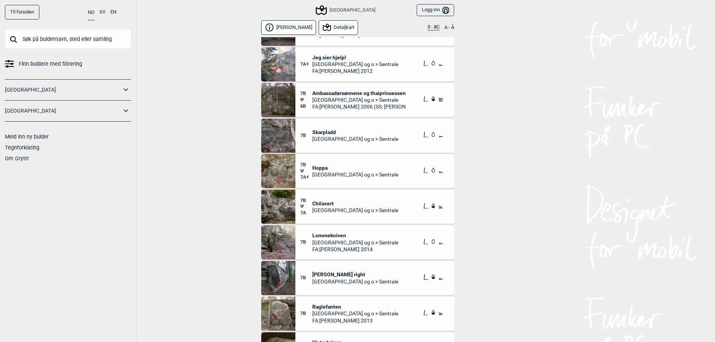
scroll to position [9979, 0]
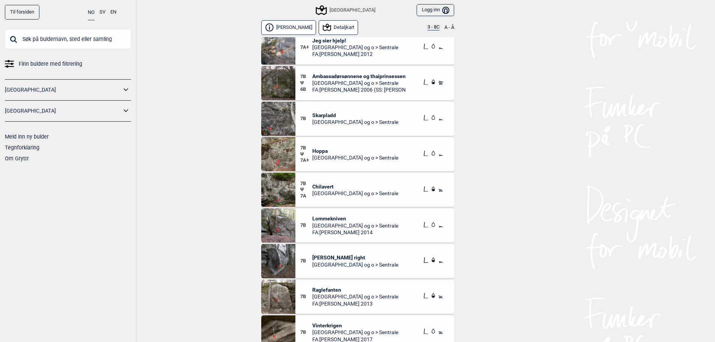
click at [332, 78] on span "Ambassadørsønnene og thaiprinsessen" at bounding box center [358, 76] width 93 height 7
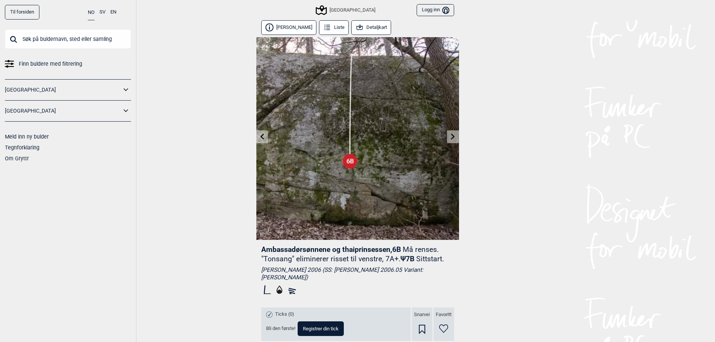
click at [457, 139] on link at bounding box center [453, 137] width 12 height 12
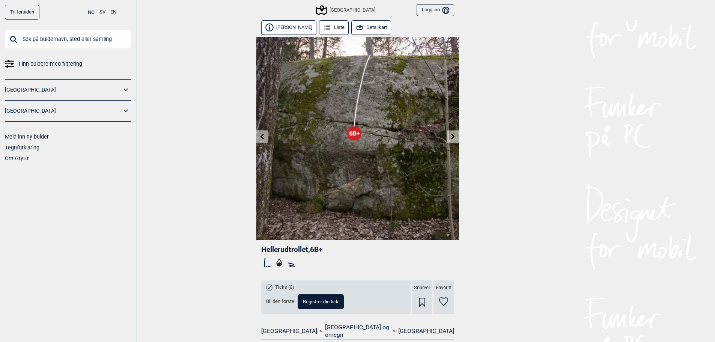
click at [263, 137] on icon at bounding box center [262, 136] width 6 height 6
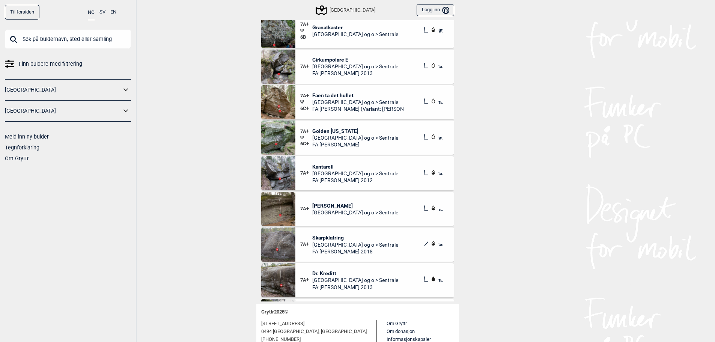
scroll to position [9678, 0]
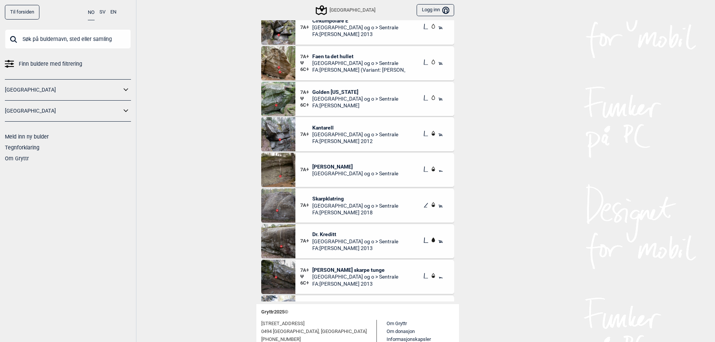
click at [309, 204] on span "7A+" at bounding box center [306, 205] width 12 height 6
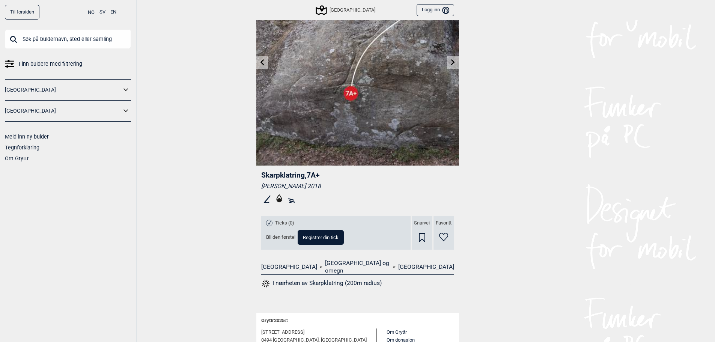
scroll to position [75, 0]
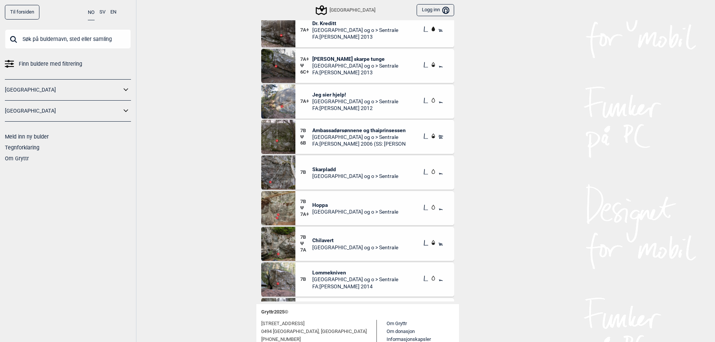
scroll to position [9904, 0]
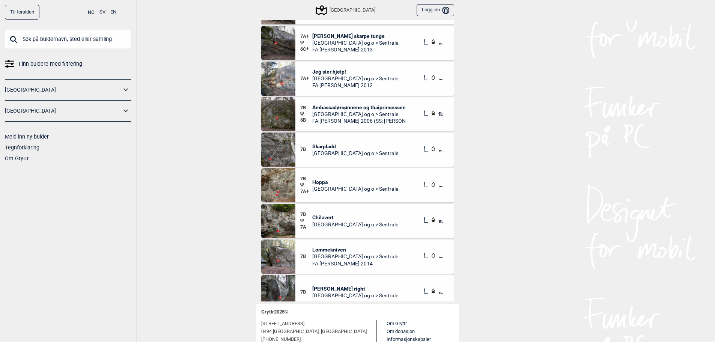
click at [276, 156] on img at bounding box center [278, 149] width 34 height 34
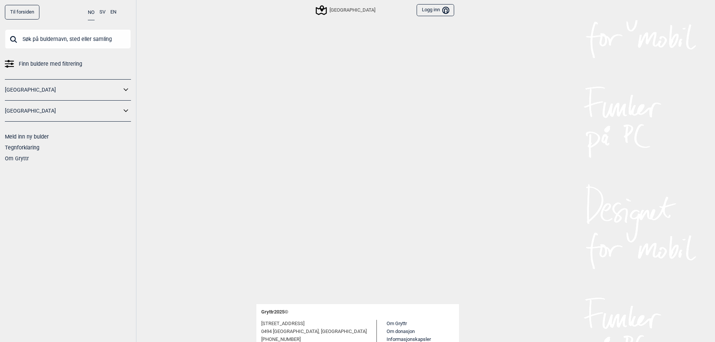
scroll to position [9491, 0]
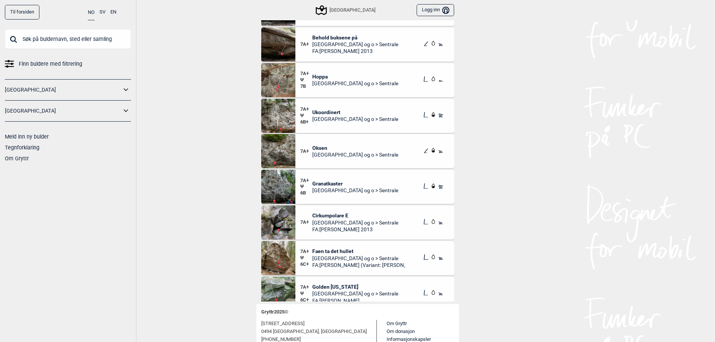
click at [342, 85] on span "[GEOGRAPHIC_DATA] og o > Sentrale" at bounding box center [355, 83] width 86 height 7
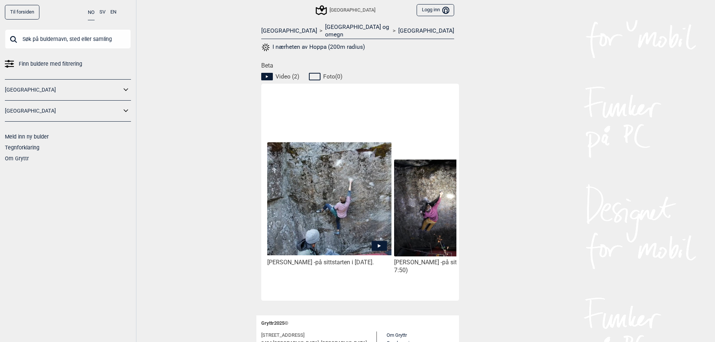
click at [346, 182] on img at bounding box center [329, 198] width 124 height 113
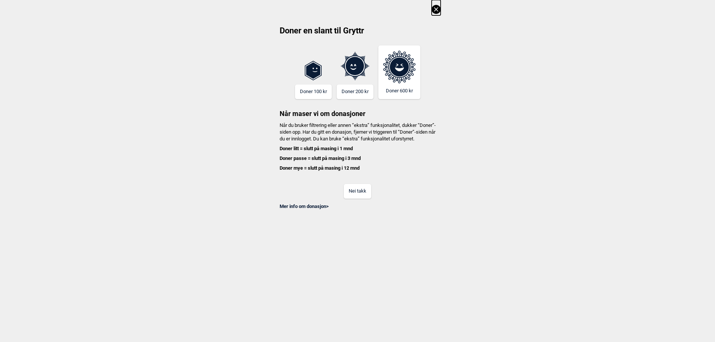
click at [354, 198] on button "Nei takk" at bounding box center [357, 191] width 27 height 15
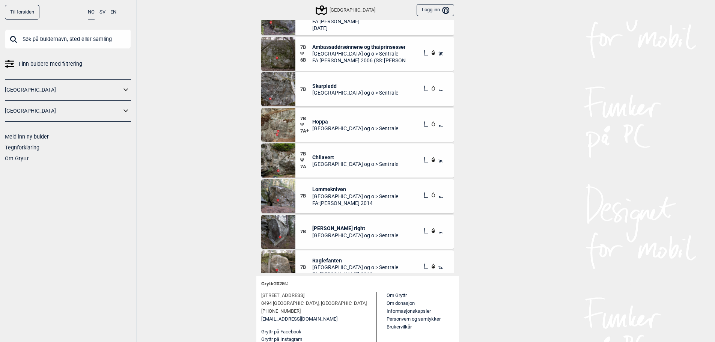
scroll to position [413, 0]
